Goal: Find specific page/section: Find specific page/section

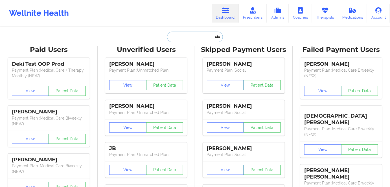
click at [190, 35] on input "text" at bounding box center [195, 37] width 56 height 11
paste input "[PERSON_NAME]"
type input "[PERSON_NAME]"
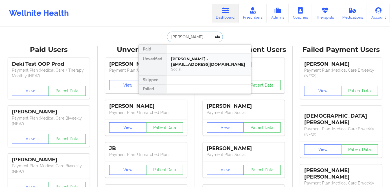
click at [207, 64] on div "[PERSON_NAME] - [EMAIL_ADDRESS][DOMAIN_NAME]" at bounding box center [209, 61] width 76 height 10
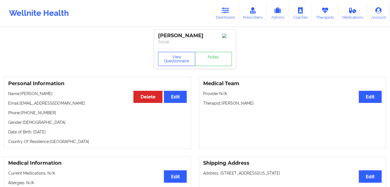
drag, startPoint x: 172, startPoint y: 63, endPoint x: 171, endPoint y: 46, distance: 16.6
click at [173, 63] on button "View Questionnaire" at bounding box center [176, 59] width 37 height 14
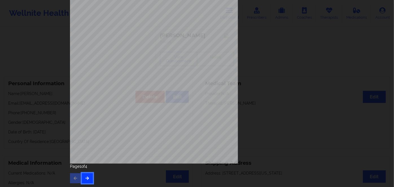
click at [85, 173] on button "button" at bounding box center [87, 178] width 11 height 10
drag, startPoint x: 87, startPoint y: 182, endPoint x: 92, endPoint y: 172, distance: 10.5
click at [87, 182] on button "button" at bounding box center [87, 178] width 11 height 10
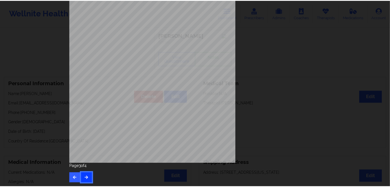
scroll to position [0, 0]
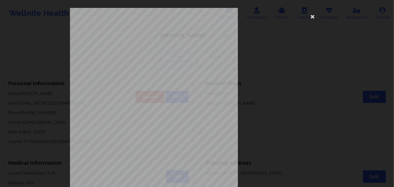
click at [131, 44] on span "Muj830w24058" at bounding box center [137, 43] width 17 height 3
click at [312, 17] on icon at bounding box center [312, 16] width 9 height 9
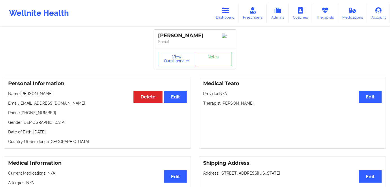
click at [161, 61] on button "View Questionnaire" at bounding box center [176, 59] width 37 height 14
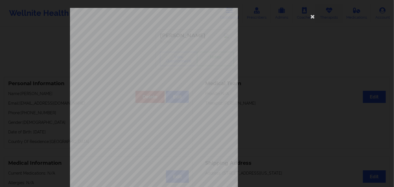
click at [313, 15] on icon at bounding box center [312, 16] width 9 height 9
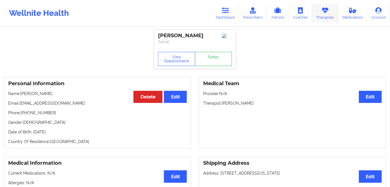
click at [313, 15] on link "Therapists" at bounding box center [325, 13] width 26 height 19
click at [59, 132] on p "Date of Birth: [DEMOGRAPHIC_DATA]" at bounding box center [97, 132] width 179 height 6
copy p "1996"
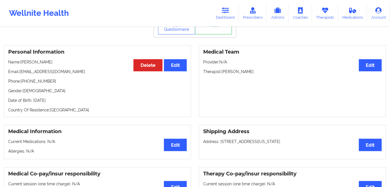
scroll to position [25, 0]
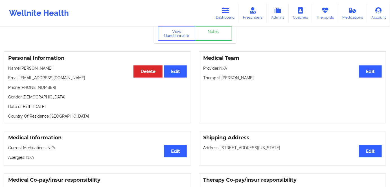
copy p "1996"
drag, startPoint x: 61, startPoint y: 69, endPoint x: 21, endPoint y: 68, distance: 40.1
click at [21, 68] on p "Name: [PERSON_NAME]" at bounding box center [97, 68] width 179 height 6
copy p "[PERSON_NAME]"
